Goal: Transaction & Acquisition: Purchase product/service

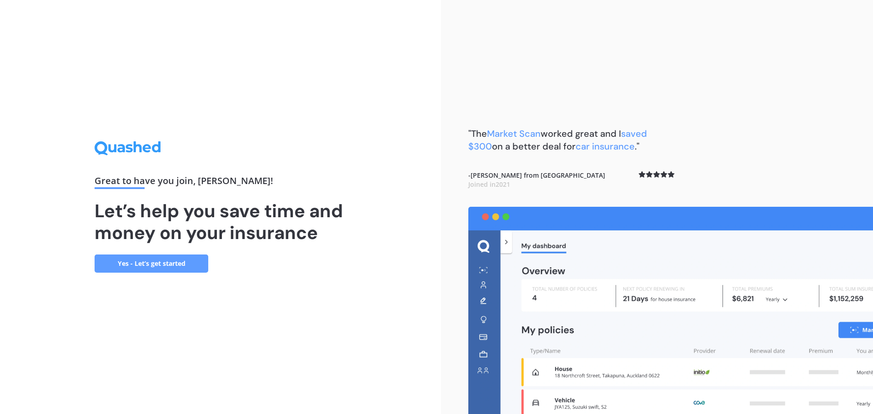
click at [145, 261] on link "Yes - Let’s get started" at bounding box center [152, 264] width 114 height 18
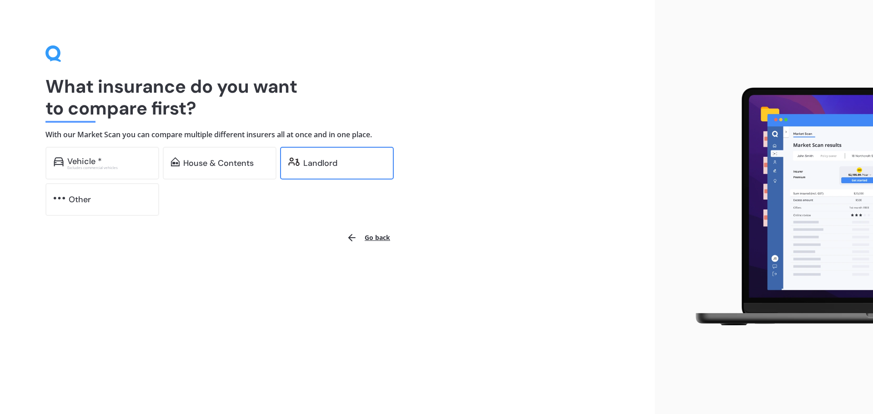
click at [326, 159] on div "Landlord" at bounding box center [320, 163] width 34 height 9
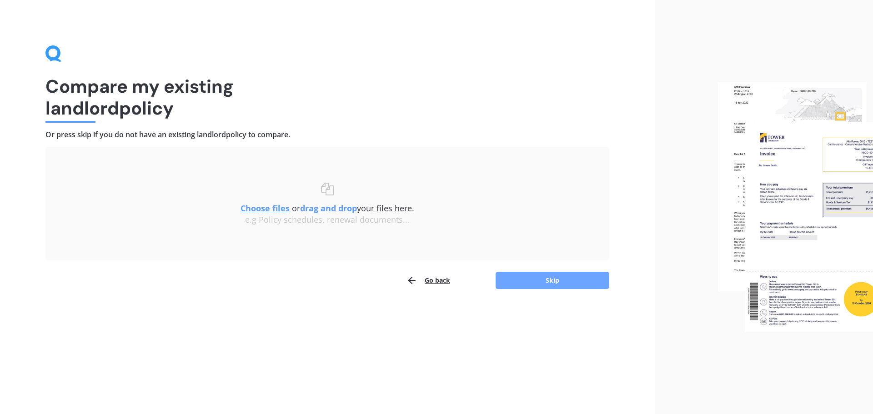
click at [530, 279] on button "Skip" at bounding box center [552, 280] width 114 height 17
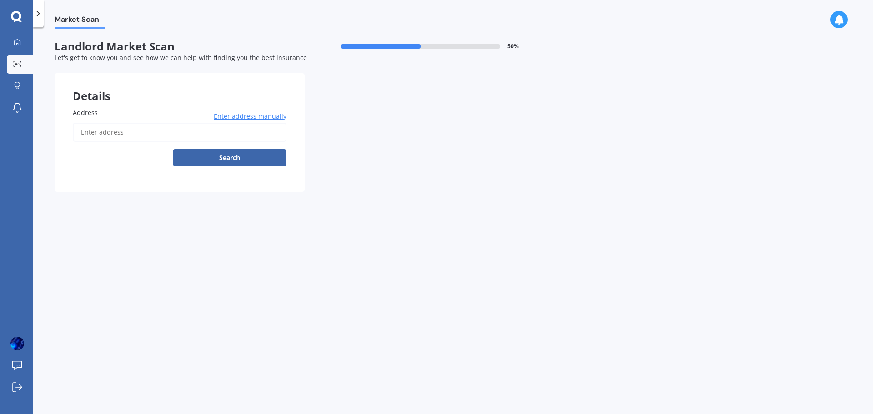
click at [111, 132] on input "Address" at bounding box center [180, 132] width 214 height 19
type input "[STREET_ADDRESS][PERSON_NAME]"
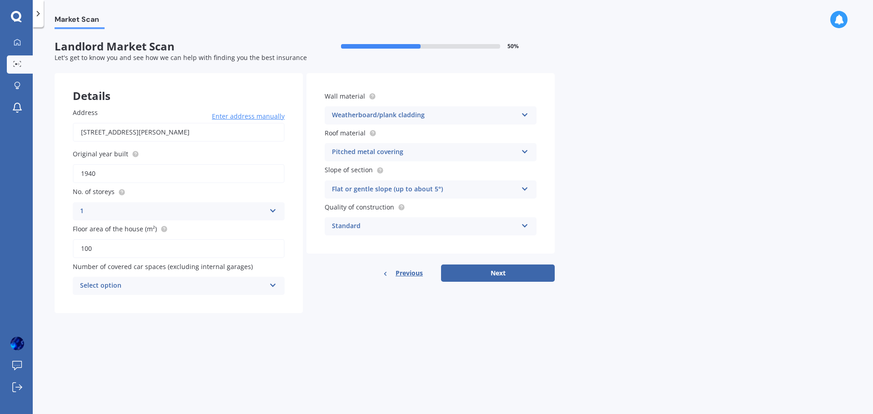
click at [265, 283] on div "Select option" at bounding box center [172, 285] width 185 height 11
click at [243, 302] on div "0" at bounding box center [178, 303] width 211 height 16
click at [494, 269] on button "Next" at bounding box center [498, 273] width 114 height 17
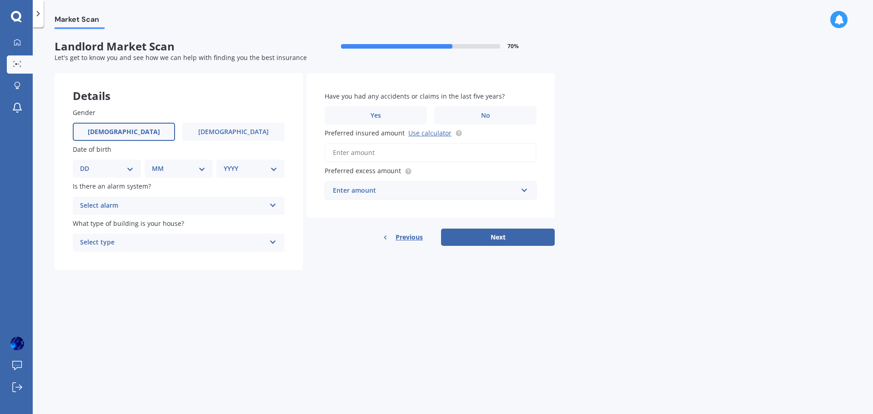
click at [118, 130] on span "[DEMOGRAPHIC_DATA]" at bounding box center [124, 132] width 72 height 8
click at [0, 0] on input "[DEMOGRAPHIC_DATA]" at bounding box center [0, 0] width 0 height 0
click at [131, 166] on select "DD 01 02 03 04 05 06 07 08 09 10 11 12 13 14 15 16 17 18 19 20 21 22 23 24 25 2…" at bounding box center [107, 169] width 54 height 10
select select "14"
click at [87, 164] on select "DD 01 02 03 04 05 06 07 08 09 10 11 12 13 14 15 16 17 18 19 20 21 22 23 24 25 2…" at bounding box center [107, 169] width 54 height 10
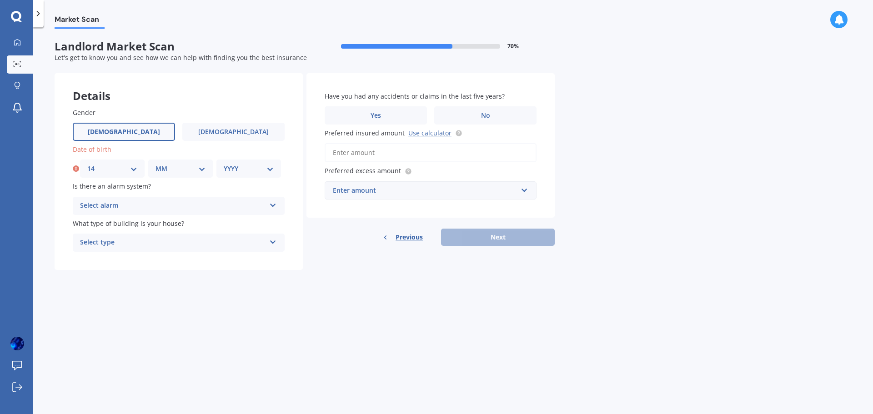
click at [200, 166] on select "MM 01 02 03 04 05 06 07 08 09 10 11 12" at bounding box center [180, 169] width 50 height 10
select select "10"
click at [155, 164] on select "MM 01 02 03 04 05 06 07 08 09 10 11 12" at bounding box center [180, 169] width 50 height 10
click at [268, 166] on select "YYYY 2009 2008 2007 2006 2005 2004 2003 2002 2001 2000 1999 1998 1997 1996 1995…" at bounding box center [249, 169] width 50 height 10
select select "1977"
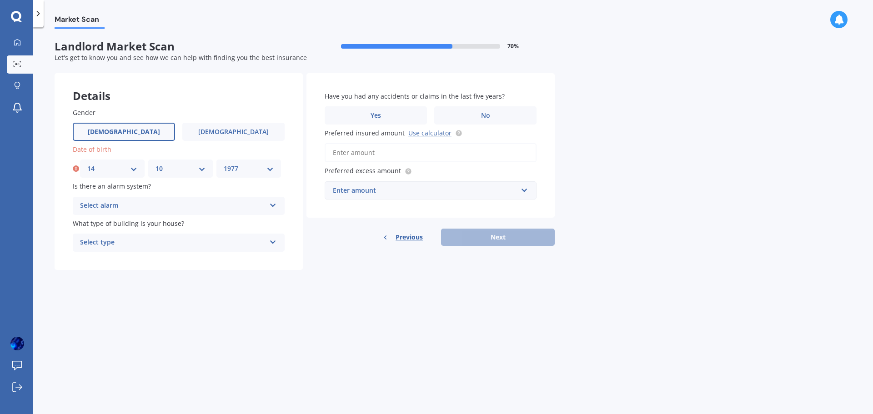
click at [224, 164] on select "YYYY 2009 2008 2007 2006 2005 2004 2003 2002 2001 2000 1999 1998 1997 1996 1995…" at bounding box center [249, 169] width 50 height 10
click at [273, 205] on icon at bounding box center [273, 203] width 8 height 6
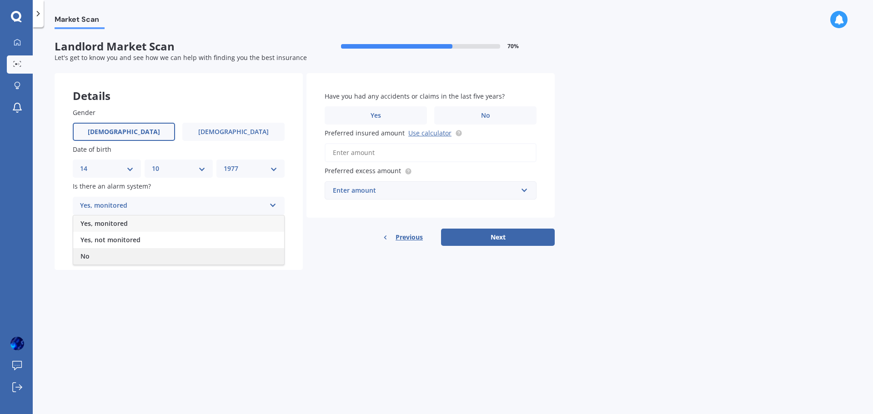
click at [218, 252] on div "No" at bounding box center [178, 256] width 211 height 16
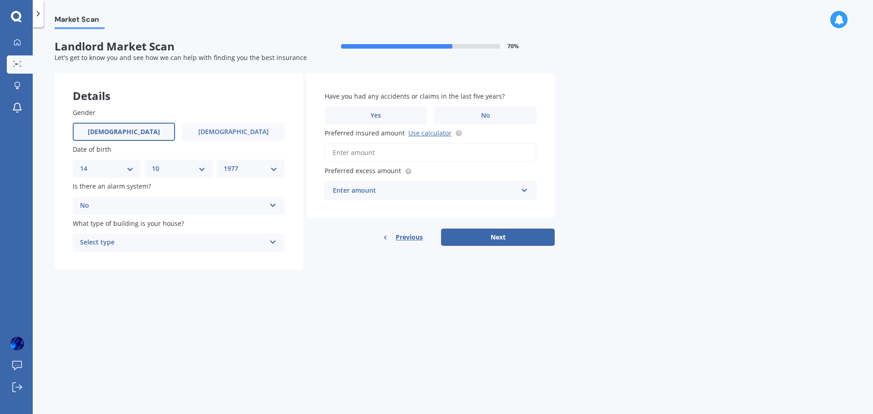
click at [271, 241] on icon at bounding box center [273, 240] width 8 height 6
drag, startPoint x: 248, startPoint y: 260, endPoint x: 251, endPoint y: 254, distance: 7.1
click at [248, 261] on div "Freestanding" at bounding box center [178, 260] width 211 height 16
click at [476, 115] on label "No" at bounding box center [485, 115] width 102 height 18
click at [0, 0] on input "No" at bounding box center [0, 0] width 0 height 0
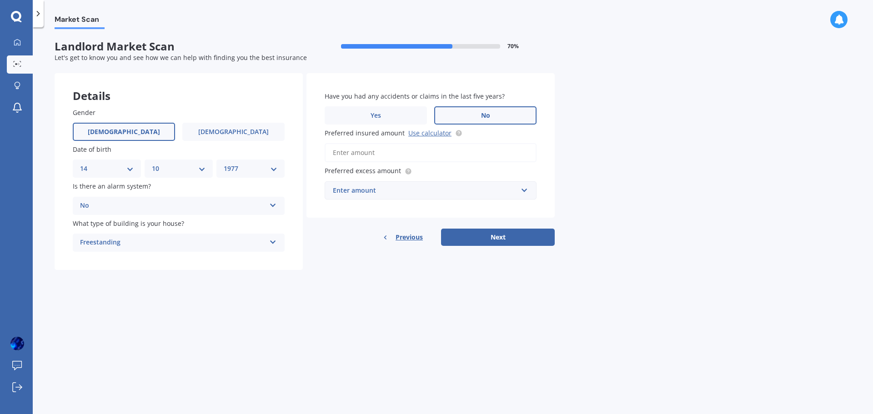
click at [399, 155] on input "Preferred insured amount Use calculator" at bounding box center [431, 152] width 212 height 19
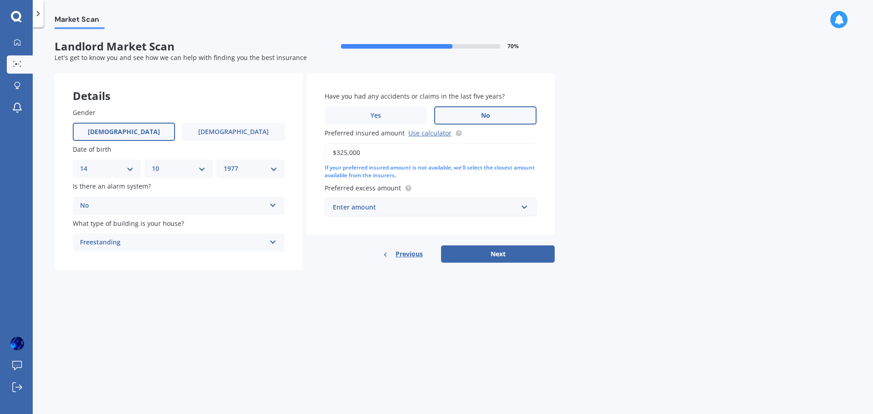
type input "$325,000"
click at [519, 209] on input "text" at bounding box center [427, 207] width 204 height 17
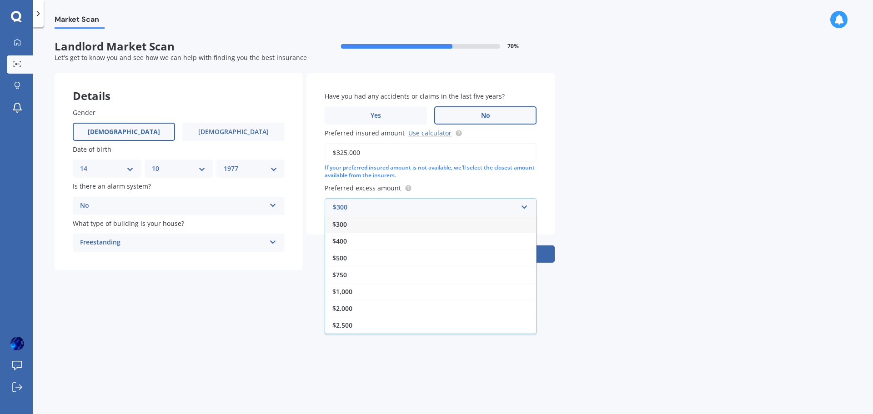
click at [395, 225] on div "$300" at bounding box center [430, 224] width 211 height 17
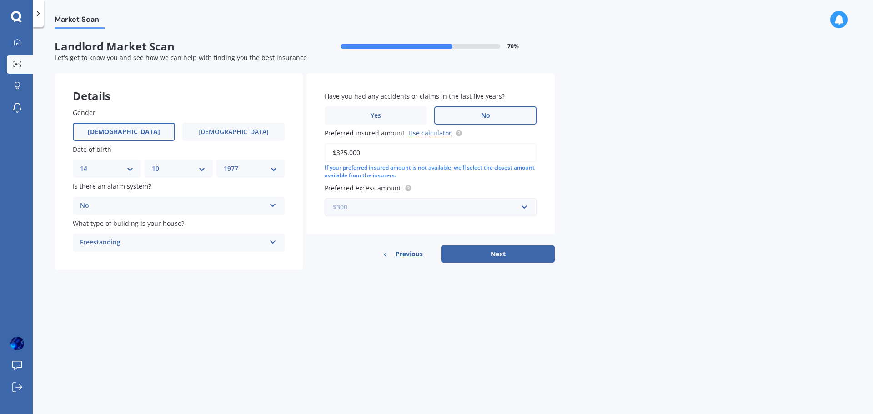
click at [521, 208] on input "text" at bounding box center [427, 207] width 204 height 17
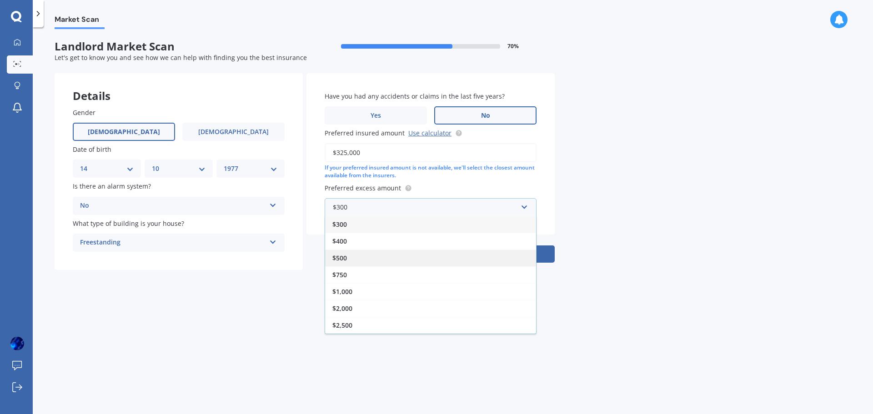
click at [392, 252] on div "$500" at bounding box center [430, 258] width 211 height 17
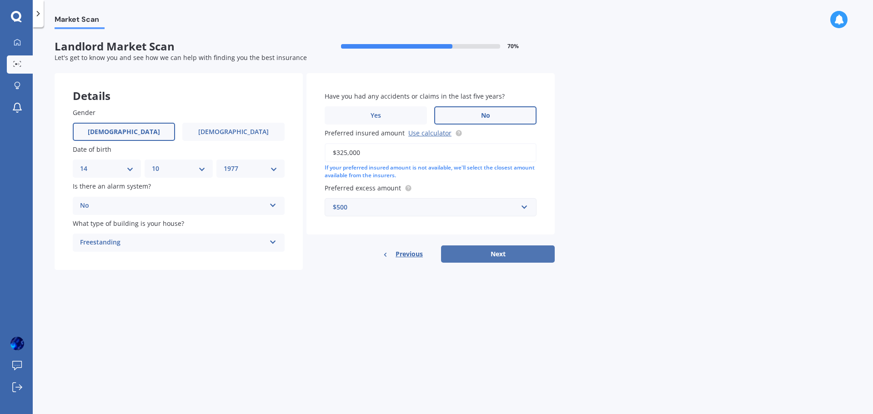
click at [506, 252] on button "Next" at bounding box center [498, 253] width 114 height 17
select select "14"
select select "10"
select select "1977"
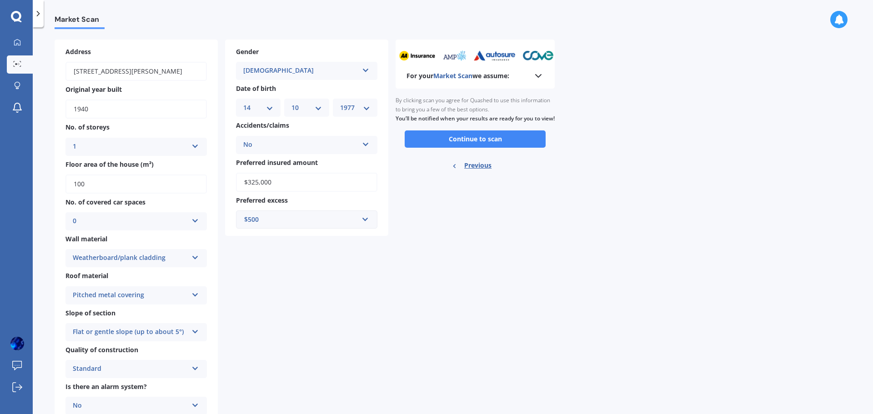
scroll to position [12, 0]
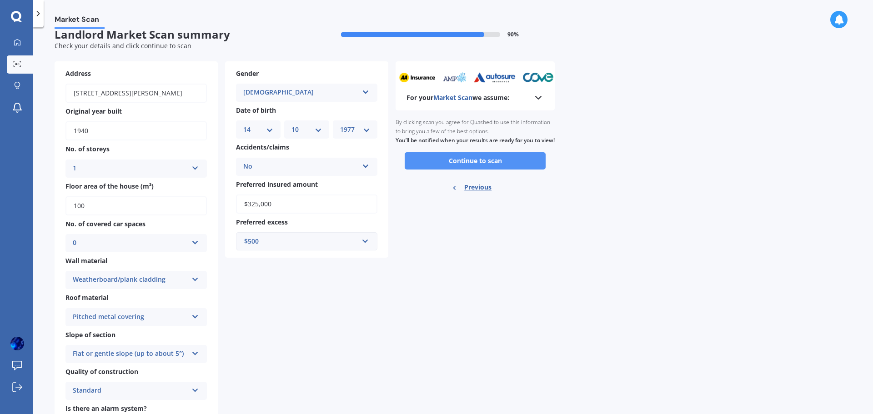
click at [485, 168] on button "Continue to scan" at bounding box center [474, 160] width 141 height 17
